Goal: Task Accomplishment & Management: Manage account settings

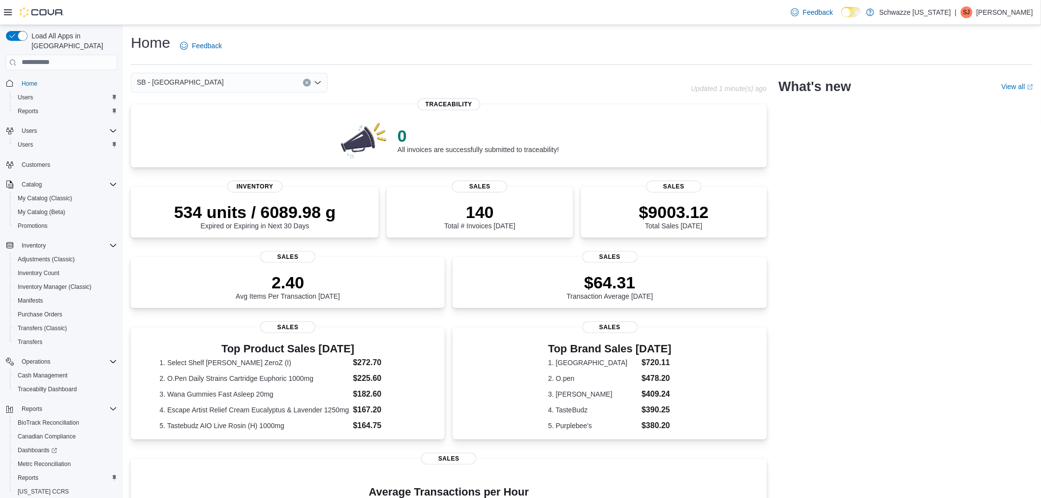
click at [995, 14] on p "[PERSON_NAME]" at bounding box center [1005, 12] width 57 height 12
click at [979, 93] on span "Sign Out" at bounding box center [970, 98] width 27 height 10
